Goal: Information Seeking & Learning: Learn about a topic

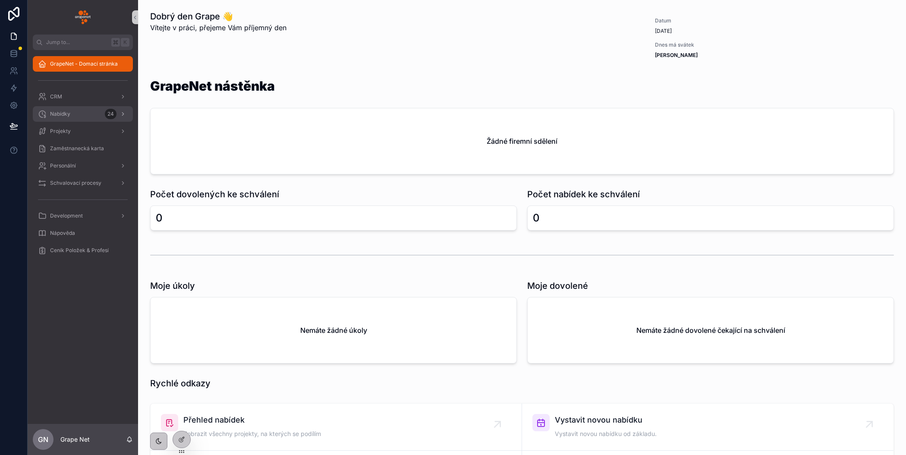
click at [83, 114] on div "Nabídky 24" at bounding box center [83, 114] width 90 height 14
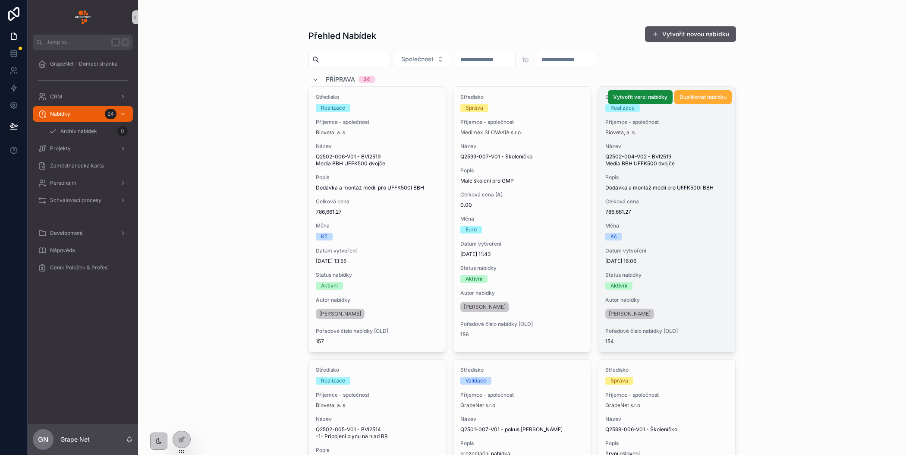
click at [683, 205] on div "Celková cena 786,661.27" at bounding box center [666, 206] width 123 height 17
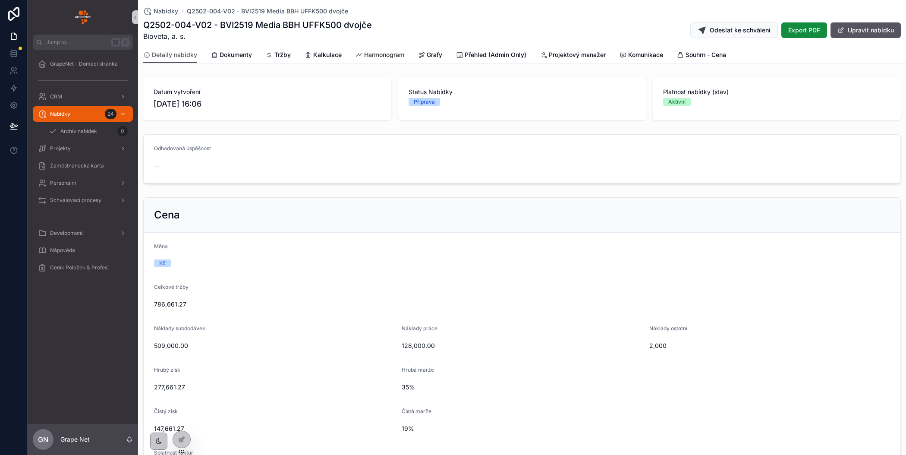
click at [388, 56] on span "Harmonogram" at bounding box center [384, 54] width 40 height 9
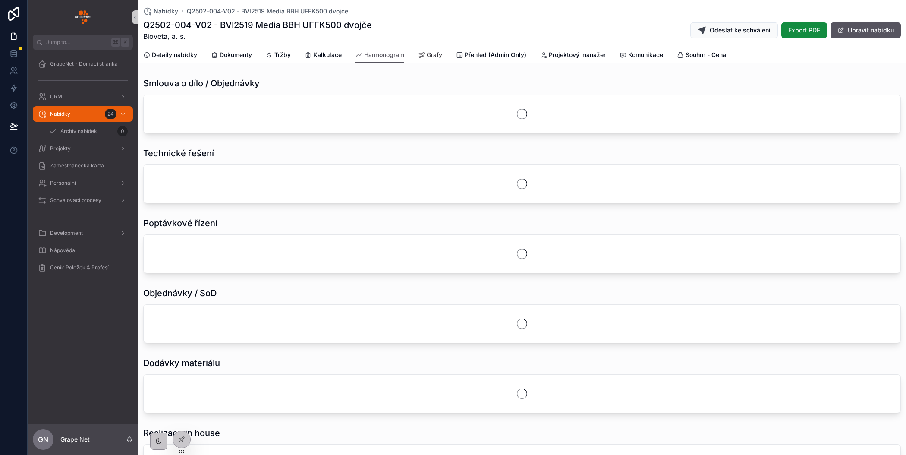
click at [432, 50] on span "Grafy" at bounding box center [435, 54] width 16 height 9
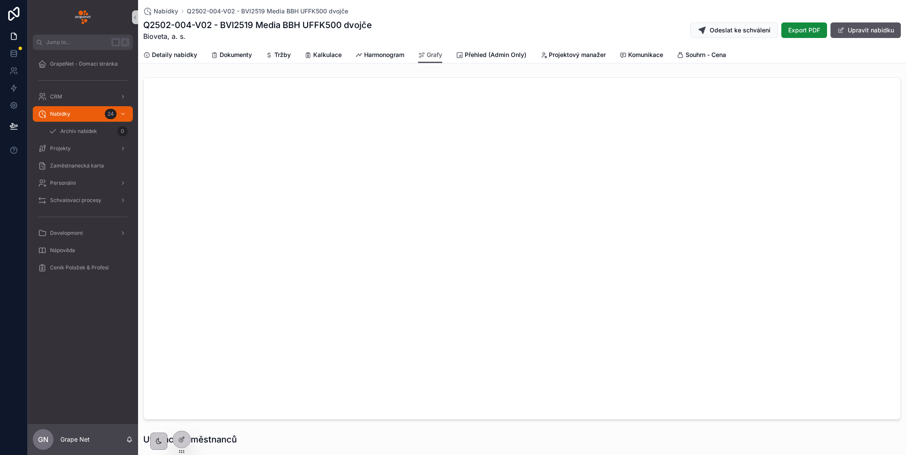
scroll to position [17, 0]
